Goal: Task Accomplishment & Management: Manage account settings

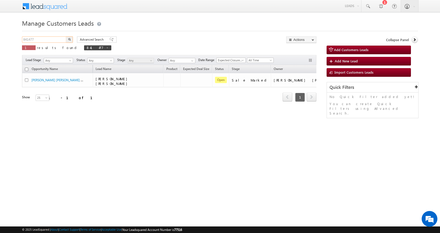
click at [27, 39] on input "841477" at bounding box center [44, 39] width 45 height 6
paste input "37108"
type input "837108"
click at [68, 40] on img "button" at bounding box center [69, 39] width 3 height 3
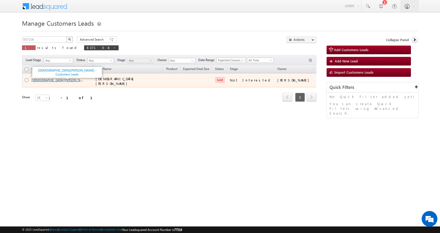
click at [47, 78] on link "[DEMOGRAPHIC_DATA][PERSON_NAME] - Customers Leads" at bounding box center [72, 80] width 82 height 4
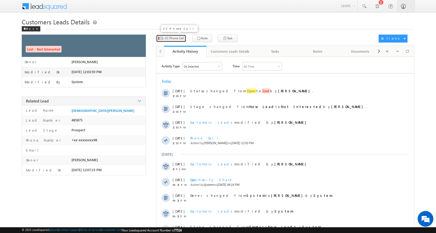
click at [177, 38] on span "CC Phone Call" at bounding box center [174, 38] width 19 height 5
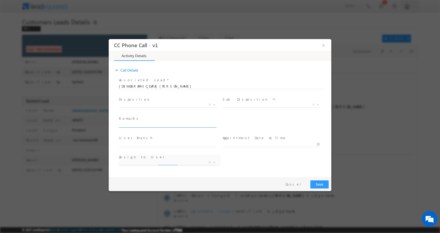
click at [137, 125] on input "text" at bounding box center [167, 124] width 97 height 5
select select "Rose.Shyse+sgrl@leadsquared.com"
type input "Vishnu Solanki-9977740198-HOME CONSTRUCTION-LOAN-5 L-PV-50 L-AGE-45-REG-JOB-35 …"
click at [213, 104] on b at bounding box center [214, 104] width 3 height 2
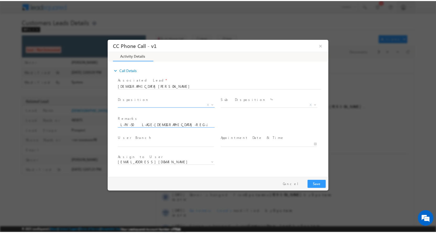
scroll to position [0, 0]
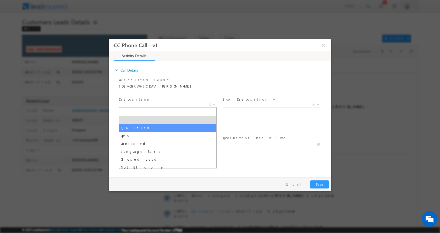
select select "Qualified"
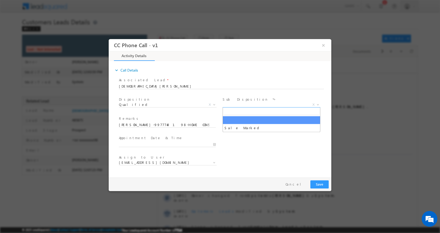
click at [318, 104] on b at bounding box center [317, 104] width 3 height 2
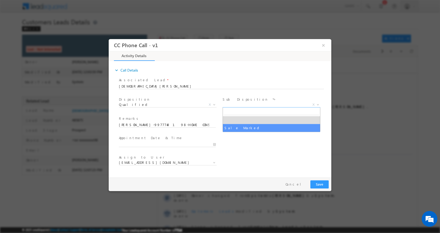
select select "Sale Marked"
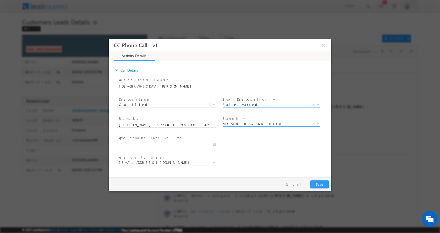
click at [319, 122] on b at bounding box center [317, 123] width 3 height 2
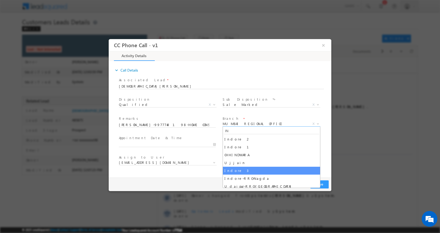
type input "IN"
select select "Indore 3"
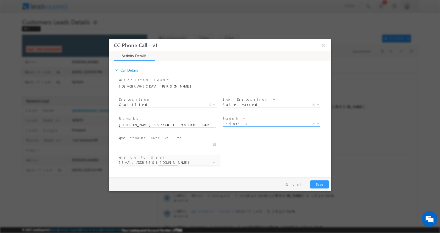
type input "09/08/2025 1:55 PM"
click at [214, 145] on input "09/08/2025 1:55 PM" at bounding box center [167, 143] width 97 height 5
select select "abhishek.singh4@sgrlimited.in"
type input "09/09/2025 2:55 PM"
type input "02"
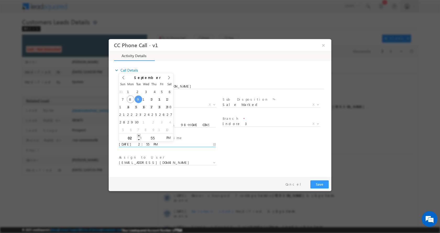
click at [138, 136] on span at bounding box center [139, 135] width 4 height 4
type input "09/09/2025 3:55 PM"
type input "03"
click at [138, 136] on span at bounding box center [139, 135] width 4 height 4
type input "09/09/2025 4:55 PM"
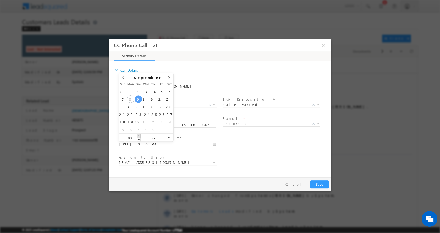
type input "04"
click at [138, 136] on span at bounding box center [139, 135] width 4 height 4
type input "09/09/2025 5:55 PM"
type input "05"
click at [138, 136] on span at bounding box center [139, 135] width 4 height 4
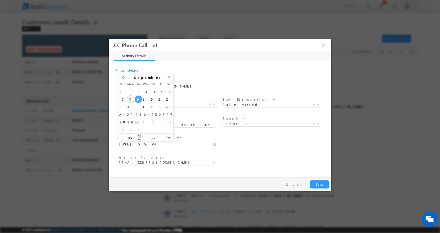
type input "09/09/2025 6:55 PM"
type input "06"
click at [138, 136] on span at bounding box center [139, 135] width 4 height 4
type input "09/09/2025 5:55 PM"
type input "05"
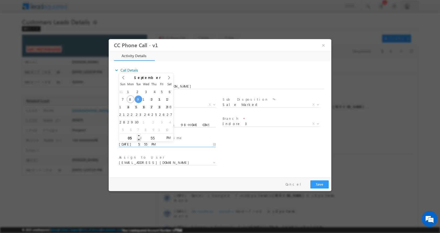
click at [138, 139] on span at bounding box center [139, 139] width 4 height 4
click at [317, 181] on button "Save" at bounding box center [319, 184] width 18 height 8
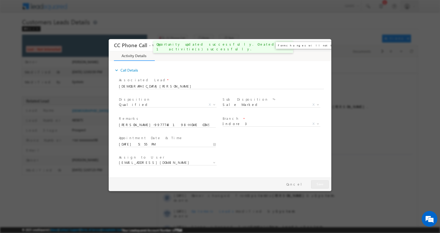
click at [325, 44] on button "×" at bounding box center [323, 45] width 9 height 10
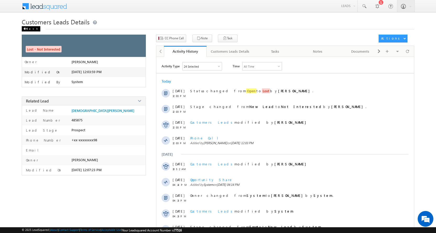
click at [29, 27] on div "Back" at bounding box center [31, 28] width 19 height 5
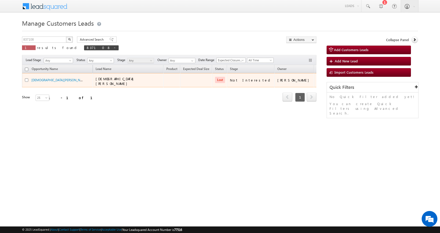
click at [225, 80] on span "Lost" at bounding box center [220, 80] width 10 height 6
click at [261, 80] on div "Not Interested" at bounding box center [251, 80] width 42 height 5
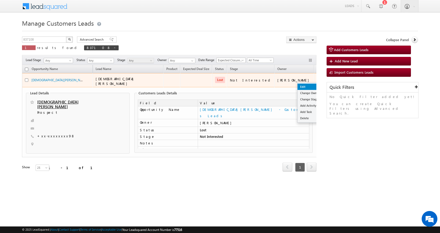
click at [297, 84] on link "Edit" at bounding box center [310, 87] width 26 height 6
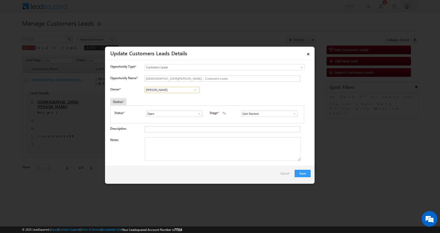
click at [158, 89] on input "[PERSON_NAME]" at bounding box center [172, 90] width 55 height 6
click at [172, 98] on link "Banveer Singh banveer.singh@sgrlimited.in" at bounding box center [172, 98] width 55 height 10
click at [170, 151] on textarea "Notes" at bounding box center [223, 149] width 156 height 24
click at [171, 142] on textarea "Notes" at bounding box center [223, 149] width 156 height 24
paste textarea "Vishnu Solanki-9977740198-HOME CONSTRUCTION-LOAN-5 L-PV-50 L-AGE-45-REG-JOB-35 …"
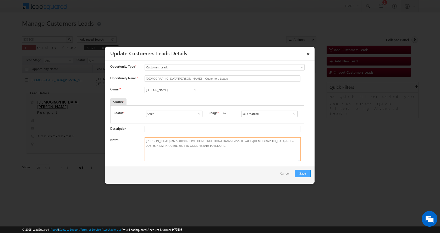
type textarea "Vishnu Solanki-9977740198-HOME CONSTRUCTION-LOAN-5 L-PV-50 L-AGE-45-REG-JOB-35 …"
click at [301, 174] on button "Save" at bounding box center [303, 173] width 16 height 7
